Goal: Information Seeking & Learning: Learn about a topic

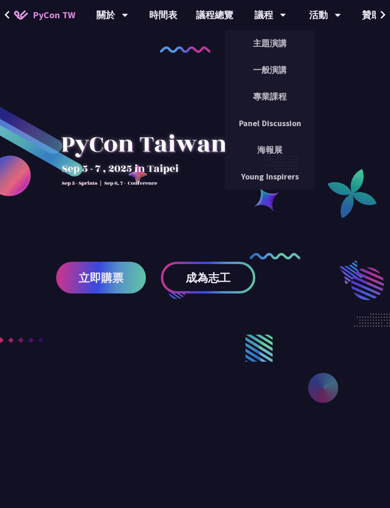
click at [289, 42] on link "主題演講" at bounding box center [270, 43] width 90 height 22
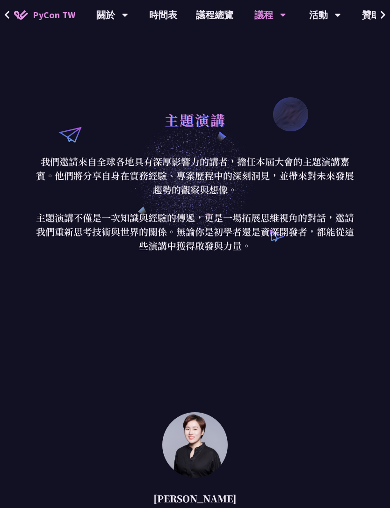
click at [278, 16] on div "議程" at bounding box center [270, 15] width 32 height 30
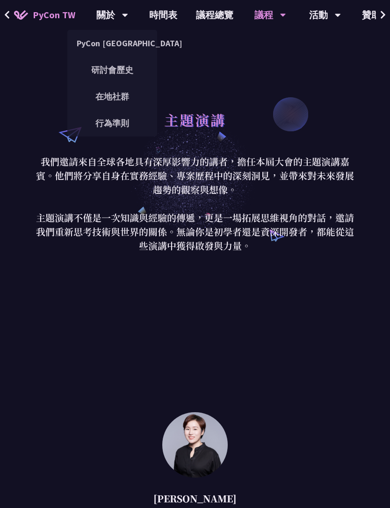
click at [130, 89] on link "在地社群" at bounding box center [112, 97] width 90 height 22
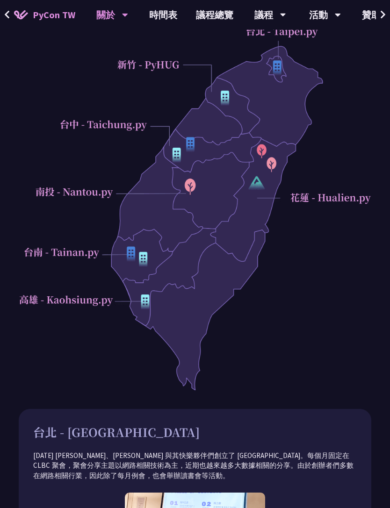
scroll to position [154, 0]
click at [259, 186] on div at bounding box center [195, 206] width 353 height 370
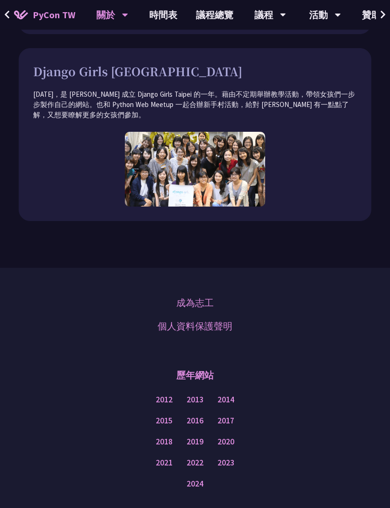
scroll to position [2062, 0]
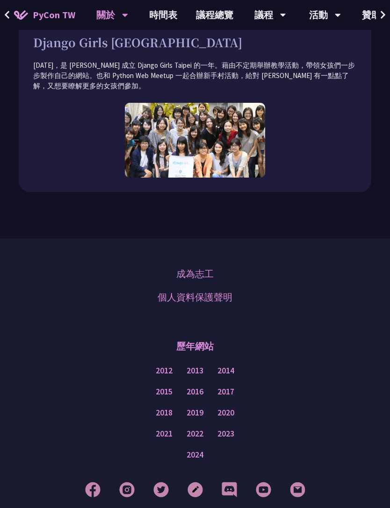
click at [212, 267] on link "成為志工" at bounding box center [194, 274] width 37 height 14
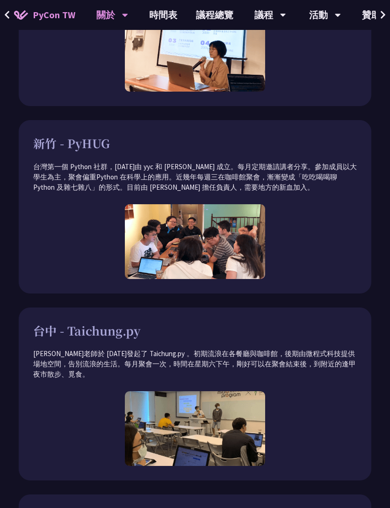
scroll to position [566, 0]
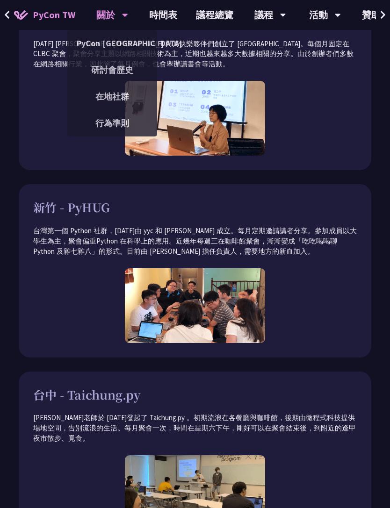
click at [92, 42] on link "PyCon [GEOGRAPHIC_DATA]" at bounding box center [112, 43] width 90 height 22
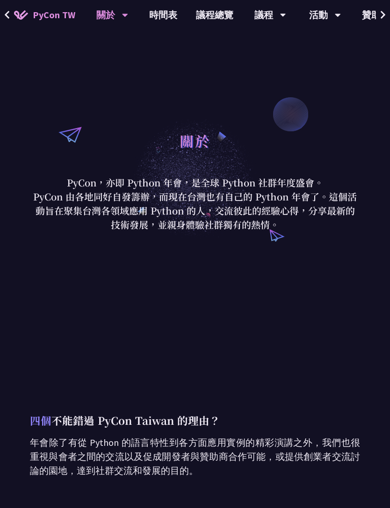
click at [36, 17] on span "PyCon TW" at bounding box center [54, 15] width 43 height 14
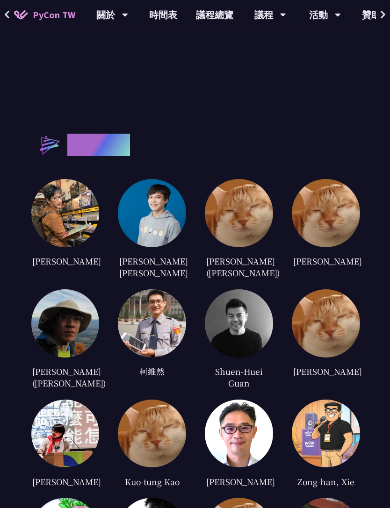
scroll to position [1946, 0]
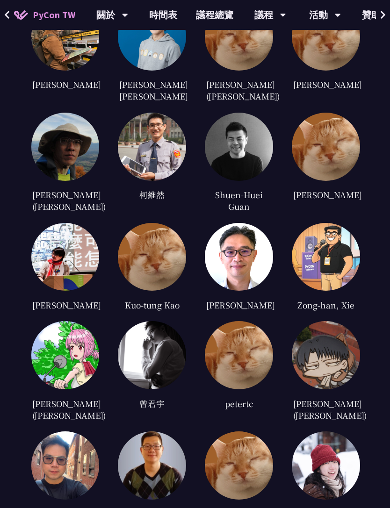
click at [171, 165] on img at bounding box center [152, 147] width 68 height 68
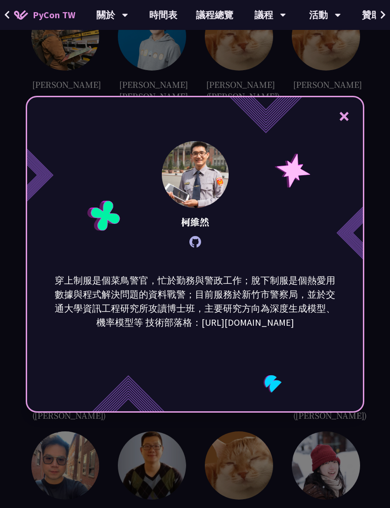
scroll to position [1961, 0]
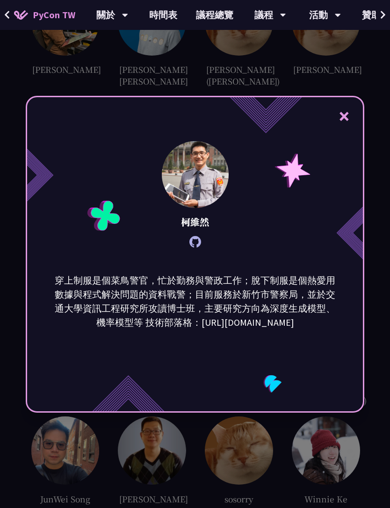
click at [275, 327] on p "穿上制服是個菜鳥警官，忙於勤務與警政工作；脫下制服是個熱愛用數據與程式解決問題的資料戰警；目前服務於新竹市警察局，並於交通大學資訊工程研究所攻讀博士班，主要研…" at bounding box center [195, 302] width 282 height 56
click at [288, 330] on p "穿上制服是個菜鳥警官，忙於勤務與警政工作；脫下制服是個熱愛用數據與程式解決問題的資料戰警；目前服務於新竹市警察局，並於交通大學資訊工程研究所攻讀博士班，主要研…" at bounding box center [195, 302] width 282 height 56
copy p "[URL][DOMAIN_NAME]"
click at [335, 108] on div "× [PERSON_NAME] 穿上制服是個菜鳥警官，忙於勤務與警政工作；脫下制服是個熱愛用數據與程式解決問題的資料戰警；目前服務於新竹市警察局，並於交通大學…" at bounding box center [195, 254] width 390 height 508
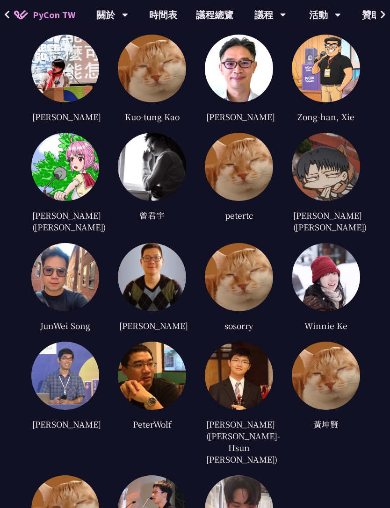
scroll to position [2137, 0]
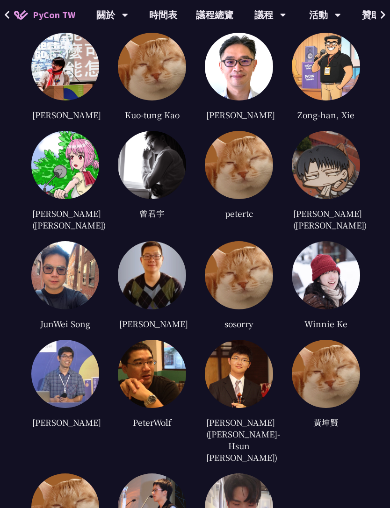
click at [234, 393] on img at bounding box center [239, 374] width 68 height 68
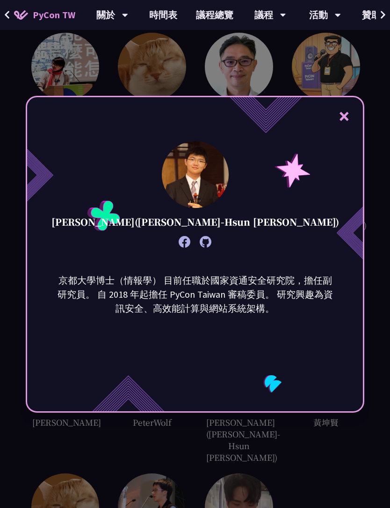
click at [186, 248] on icon at bounding box center [185, 242] width 12 height 12
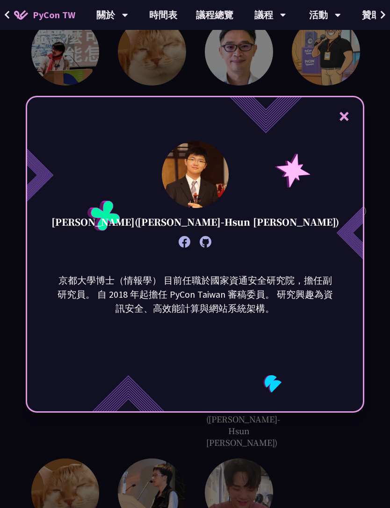
click at [355, 87] on div "× [PERSON_NAME]([PERSON_NAME]-Hsun [PERSON_NAME]) 京都大學博士（情報學） 目前任職於國家資通安全研究院，擔任…" at bounding box center [195, 254] width 390 height 508
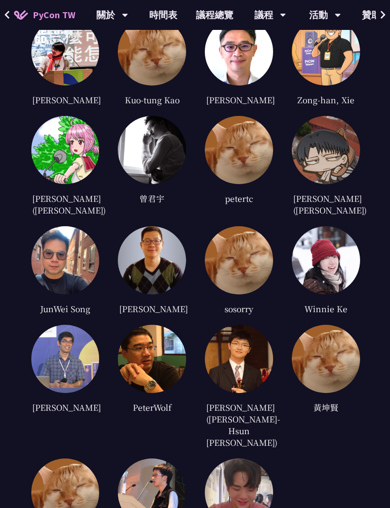
click at [332, 184] on img at bounding box center [326, 150] width 68 height 68
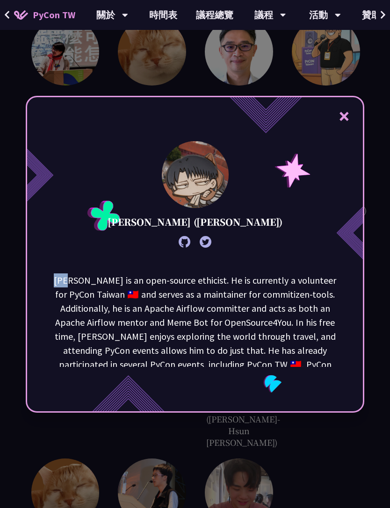
click at [222, 53] on div "× [PERSON_NAME] ([PERSON_NAME]) [PERSON_NAME] is an open-source ethicist. He is…" at bounding box center [195, 254] width 390 height 508
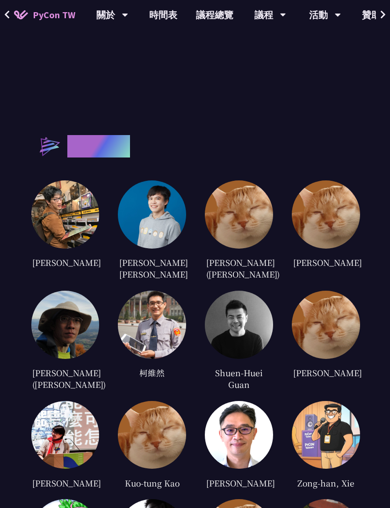
scroll to position [1768, 0]
click at [242, 249] on img at bounding box center [239, 215] width 68 height 68
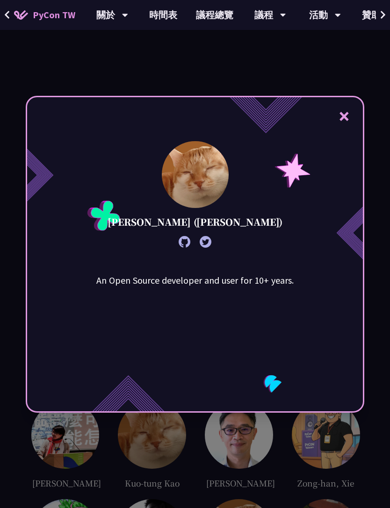
scroll to position [1798, 0]
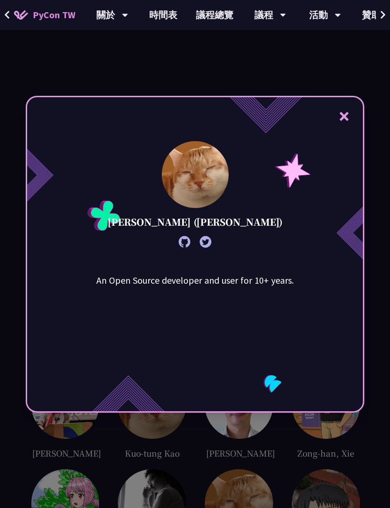
click at [351, 58] on div "× [PERSON_NAME] ([PERSON_NAME]) An Open Source developer and user for 10+ years." at bounding box center [195, 254] width 390 height 508
